Goal: Navigation & Orientation: Find specific page/section

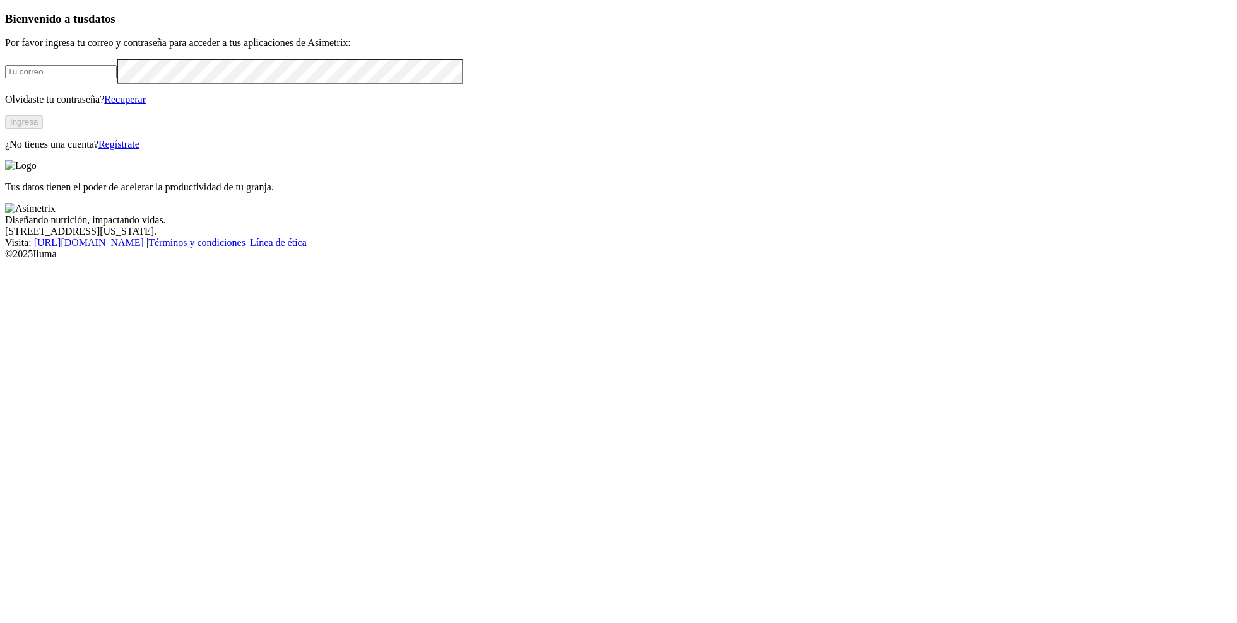
click at [117, 78] on input "email" at bounding box center [61, 71] width 112 height 13
type input "[PERSON_NAME][EMAIL_ADDRESS][PERSON_NAME][DOMAIN_NAME]"
click at [43, 129] on button "Ingresa" at bounding box center [24, 121] width 38 height 13
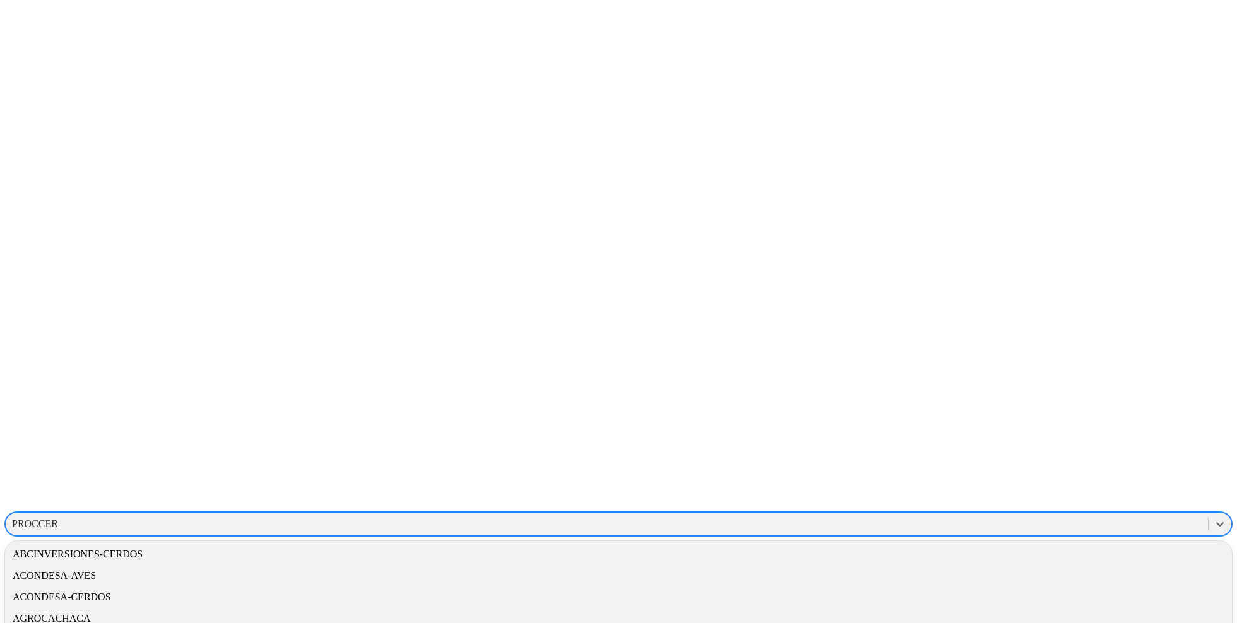
click at [1006, 515] on div "PROCCER" at bounding box center [607, 524] width 1202 height 19
type input "cons"
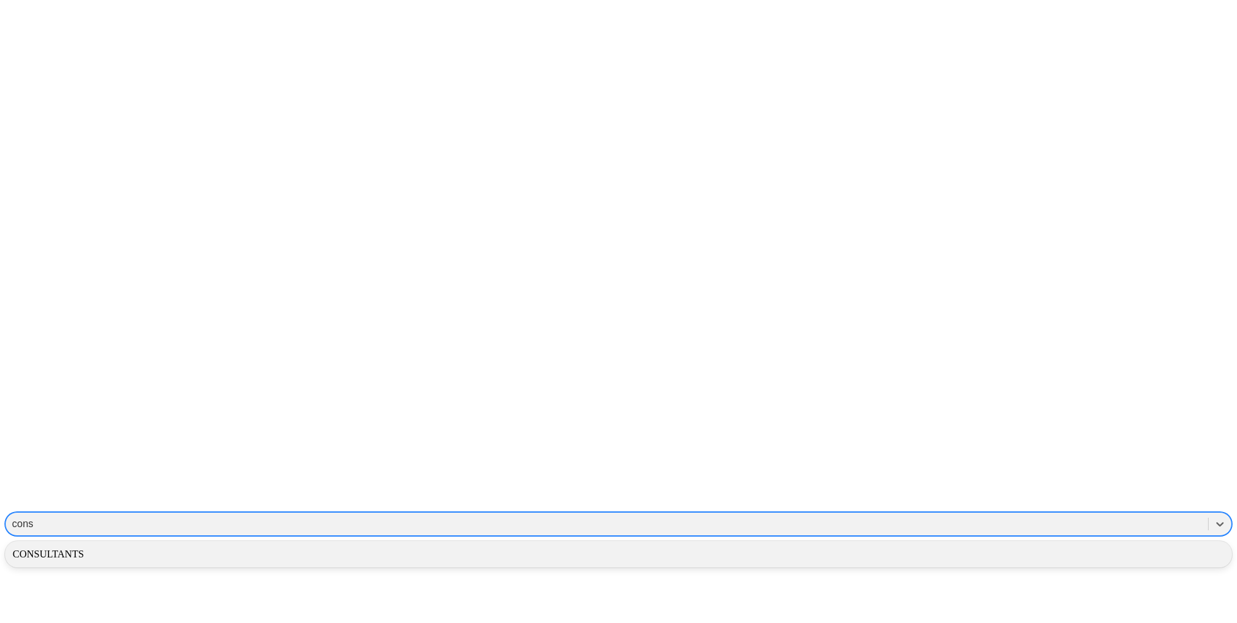
click at [1072, 544] on div "CONSULTANTS" at bounding box center [618, 554] width 1227 height 21
